Goal: Information Seeking & Learning: Learn about a topic

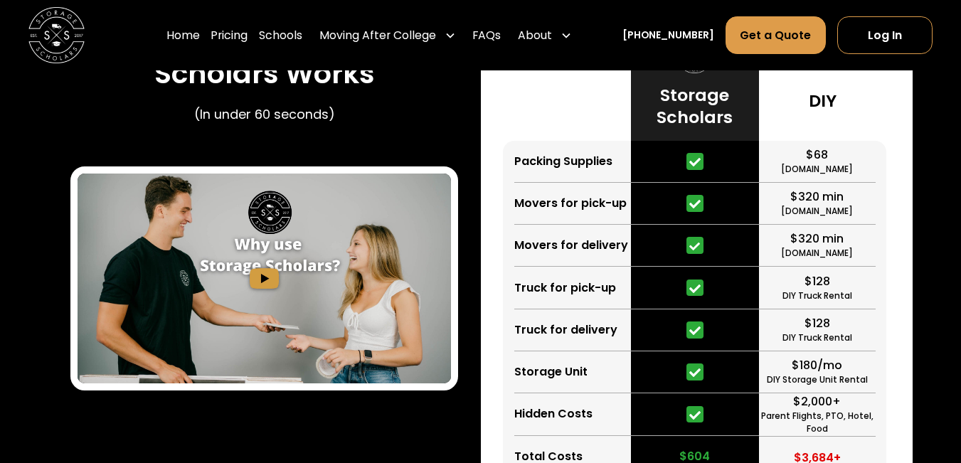
scroll to position [2220, 0]
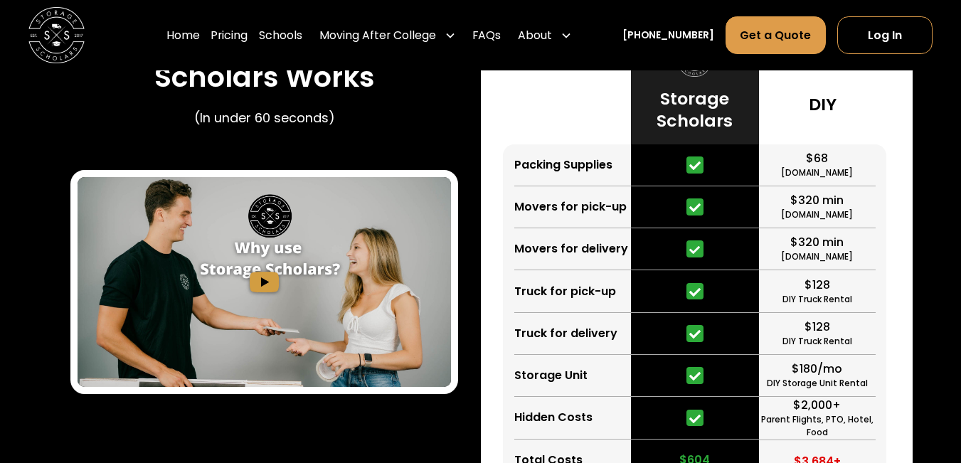
click at [541, 241] on div "Movers for delivery" at bounding box center [571, 249] width 114 height 17
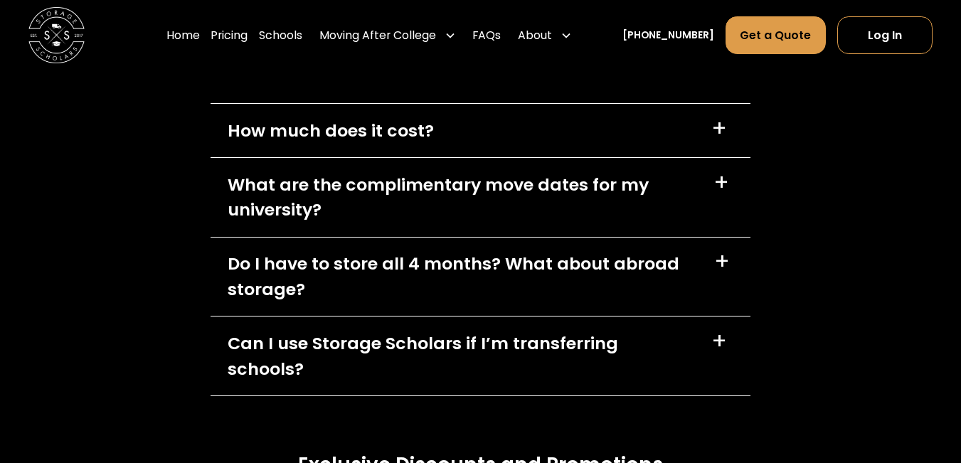
scroll to position [6165, 0]
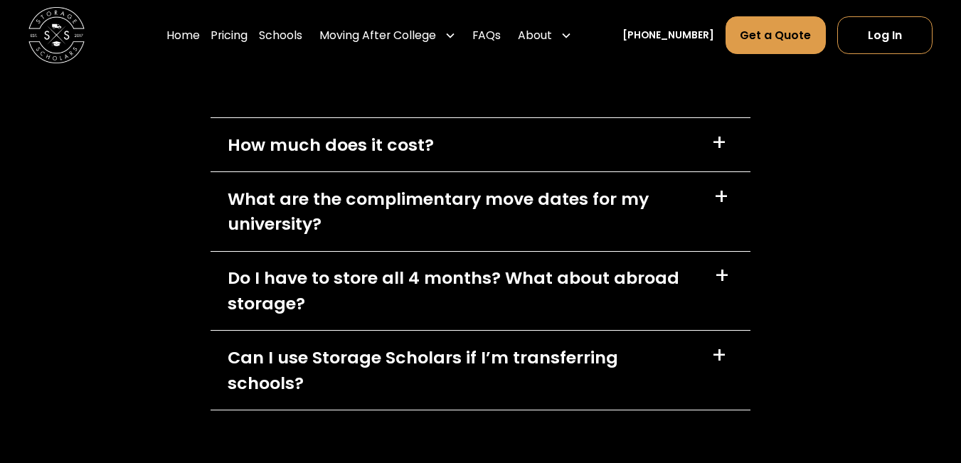
click at [409, 154] on div "How much does it cost?" at bounding box center [331, 145] width 206 height 26
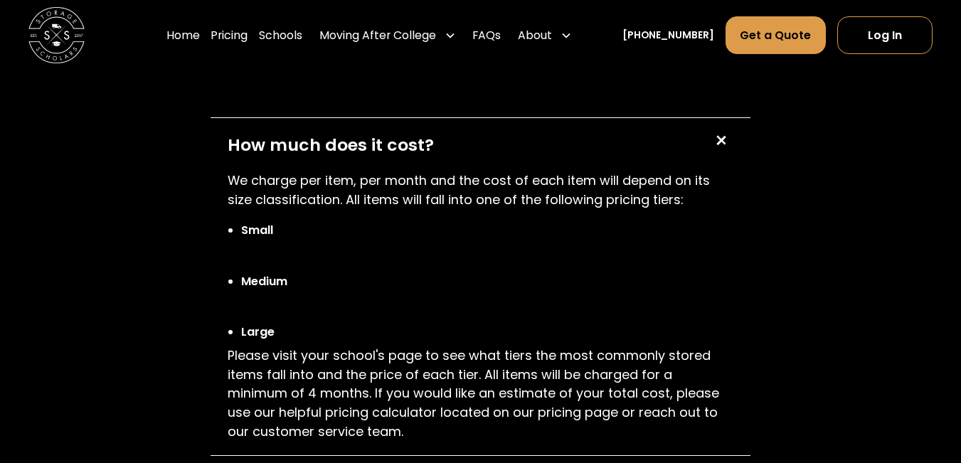
click at [409, 154] on div "How much does it cost?" at bounding box center [331, 145] width 206 height 26
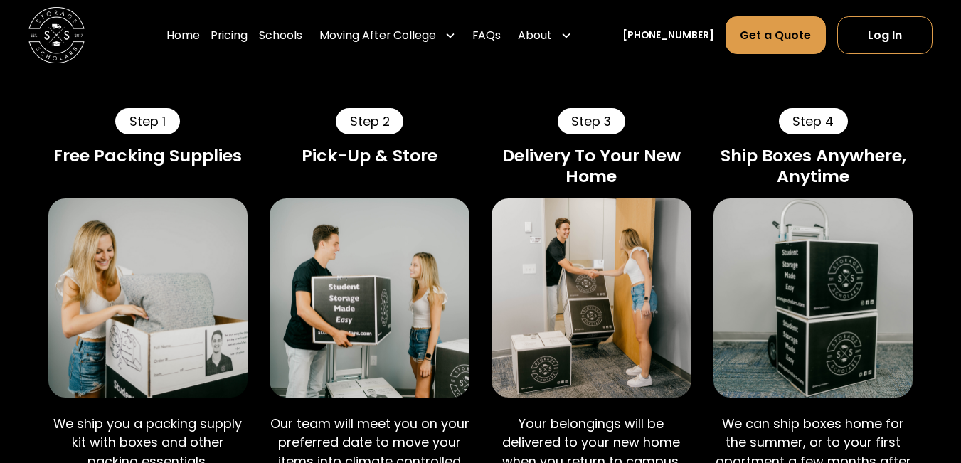
scroll to position [747, 0]
